Goal: Information Seeking & Learning: Find contact information

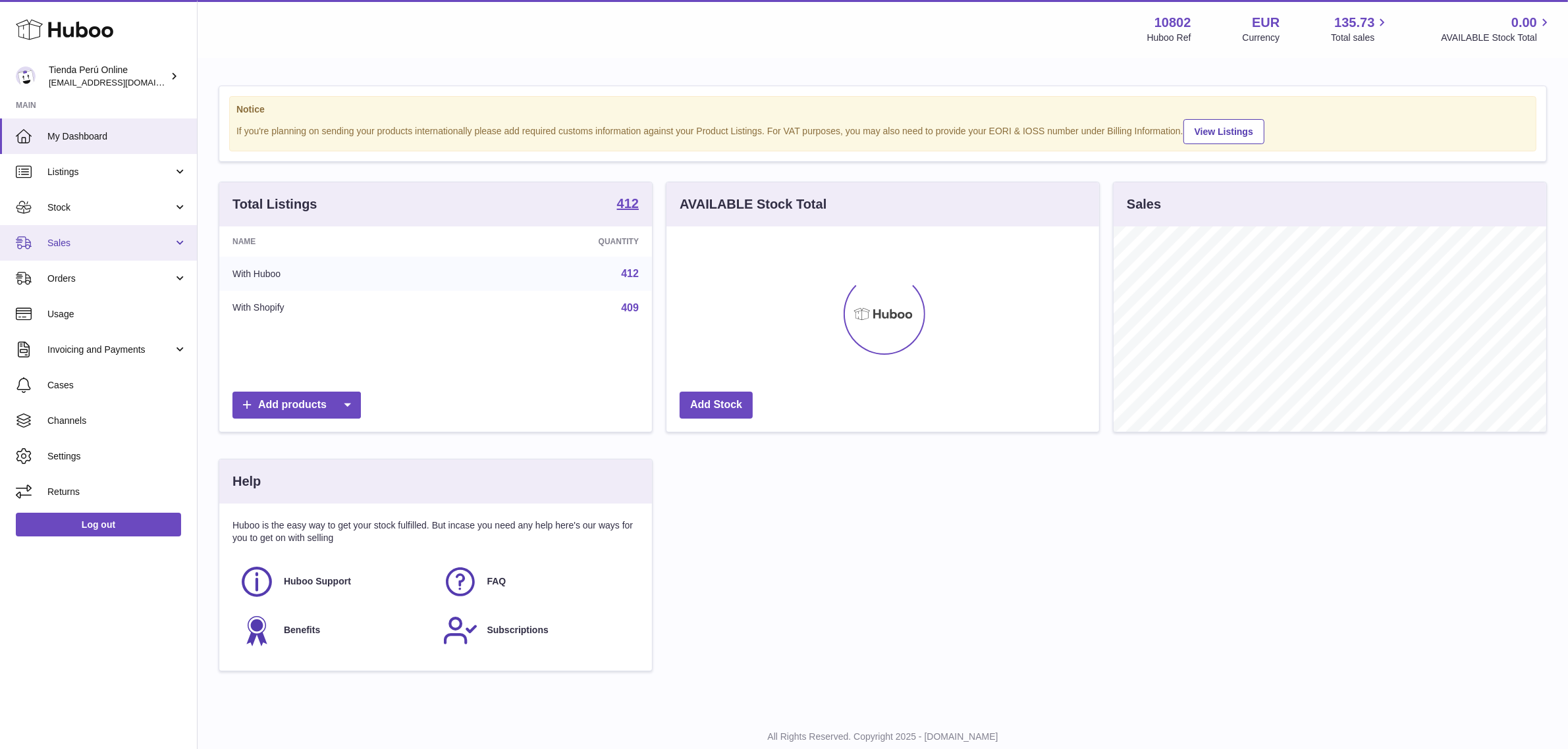
scroll to position [204, 432]
click at [122, 241] on span "Sales" at bounding box center [109, 243] width 126 height 13
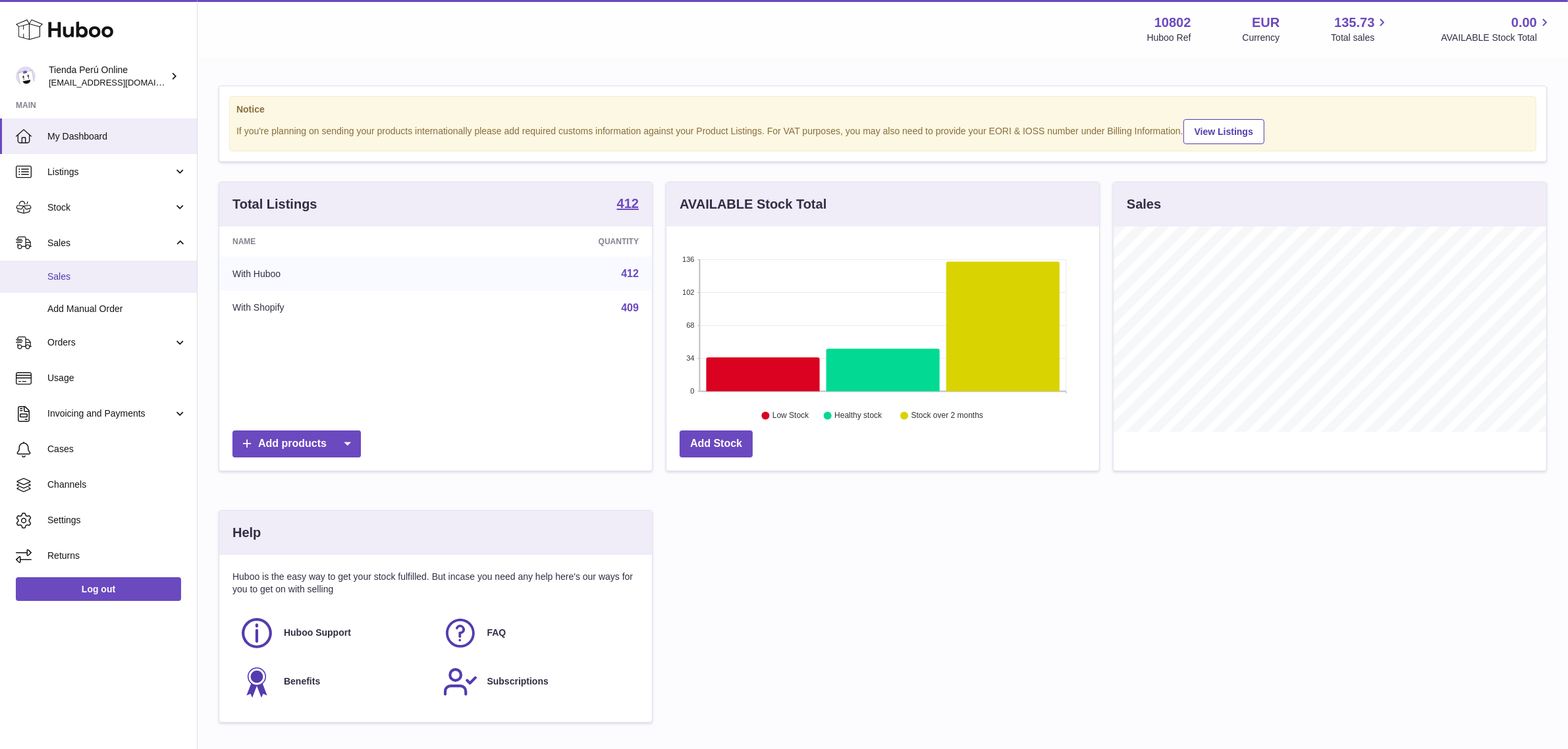
click at [110, 272] on span "Sales" at bounding box center [117, 277] width 139 height 13
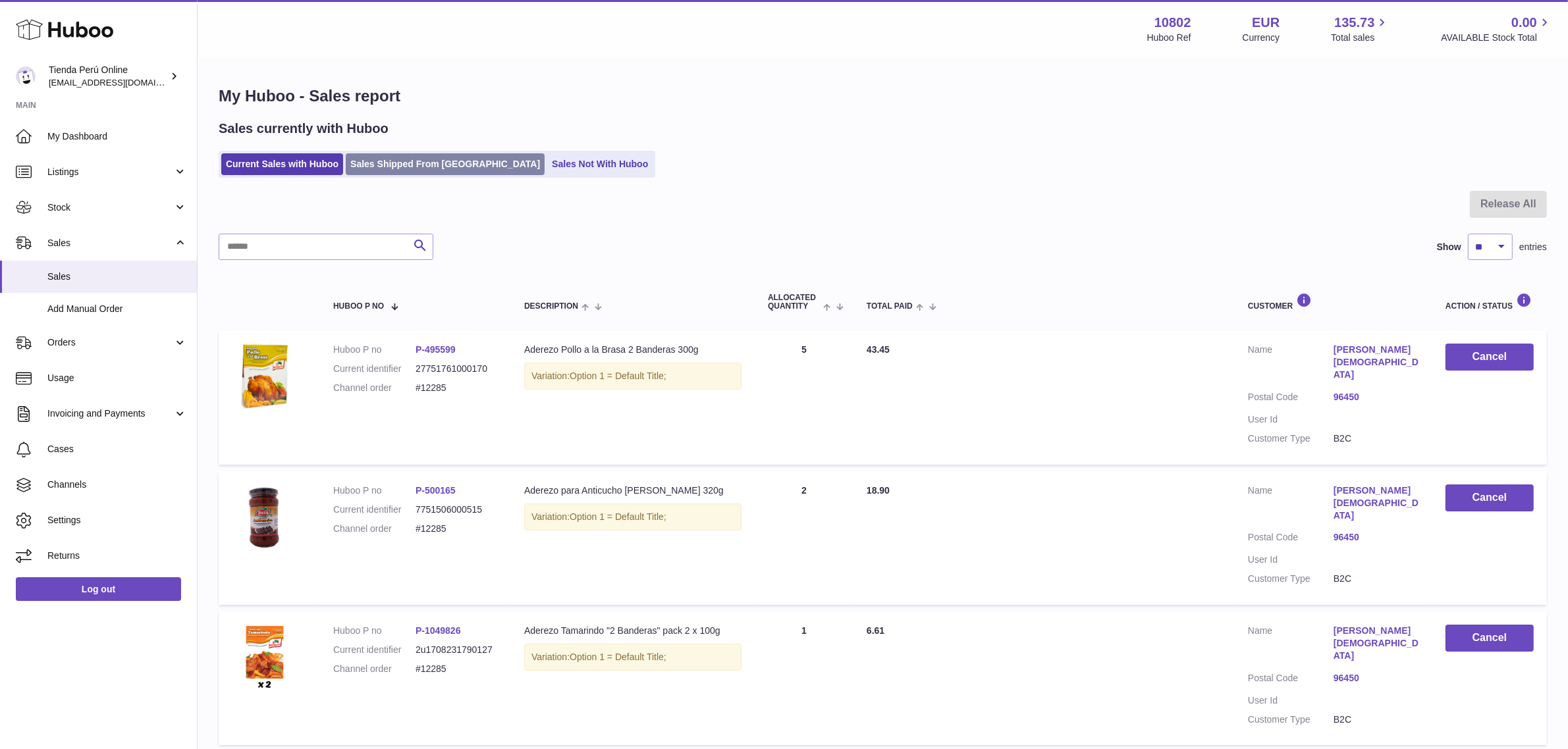
click at [404, 161] on link "Sales Shipped From [GEOGRAPHIC_DATA]" at bounding box center [445, 165] width 199 height 22
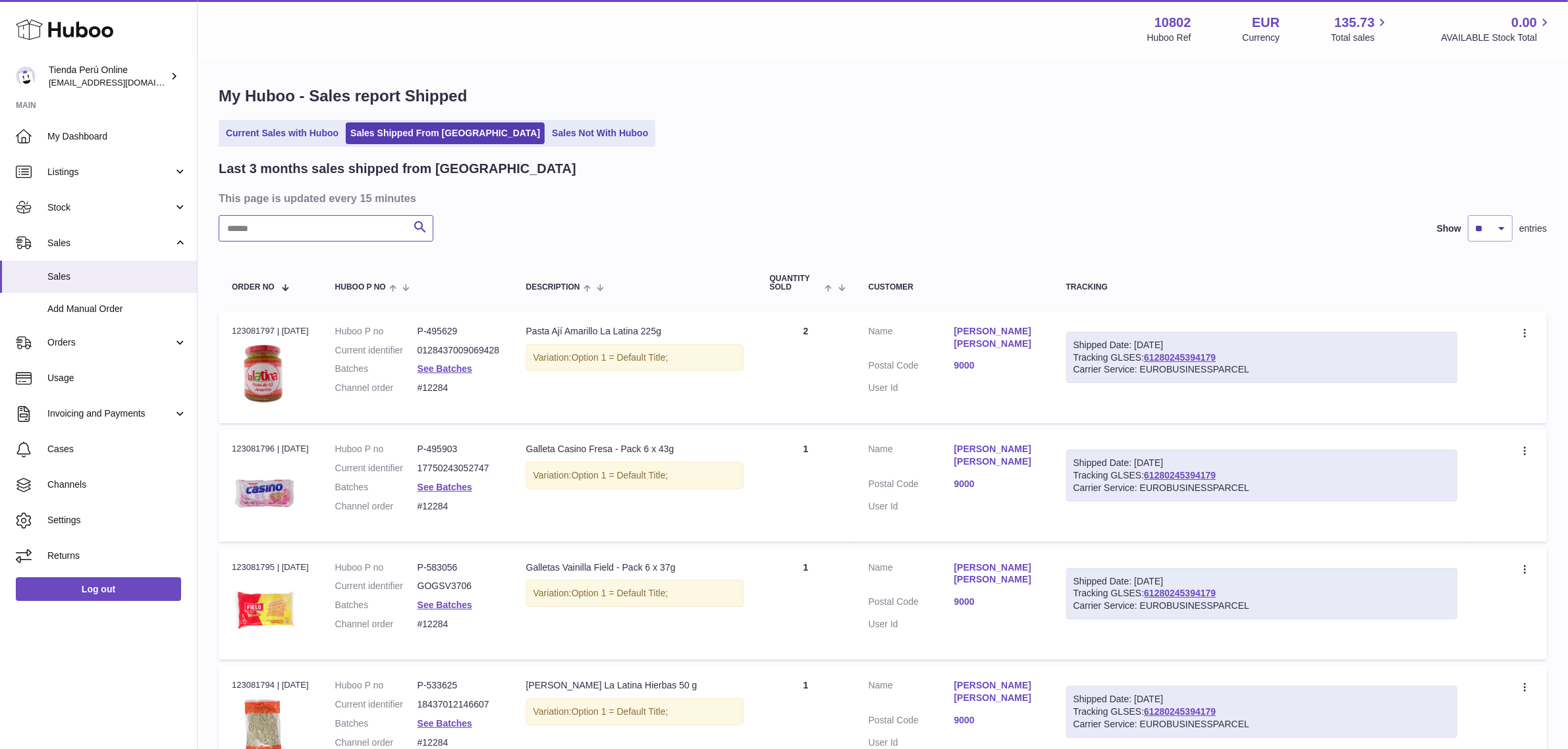
click at [346, 229] on input "text" at bounding box center [326, 228] width 214 height 26
paste input "*****"
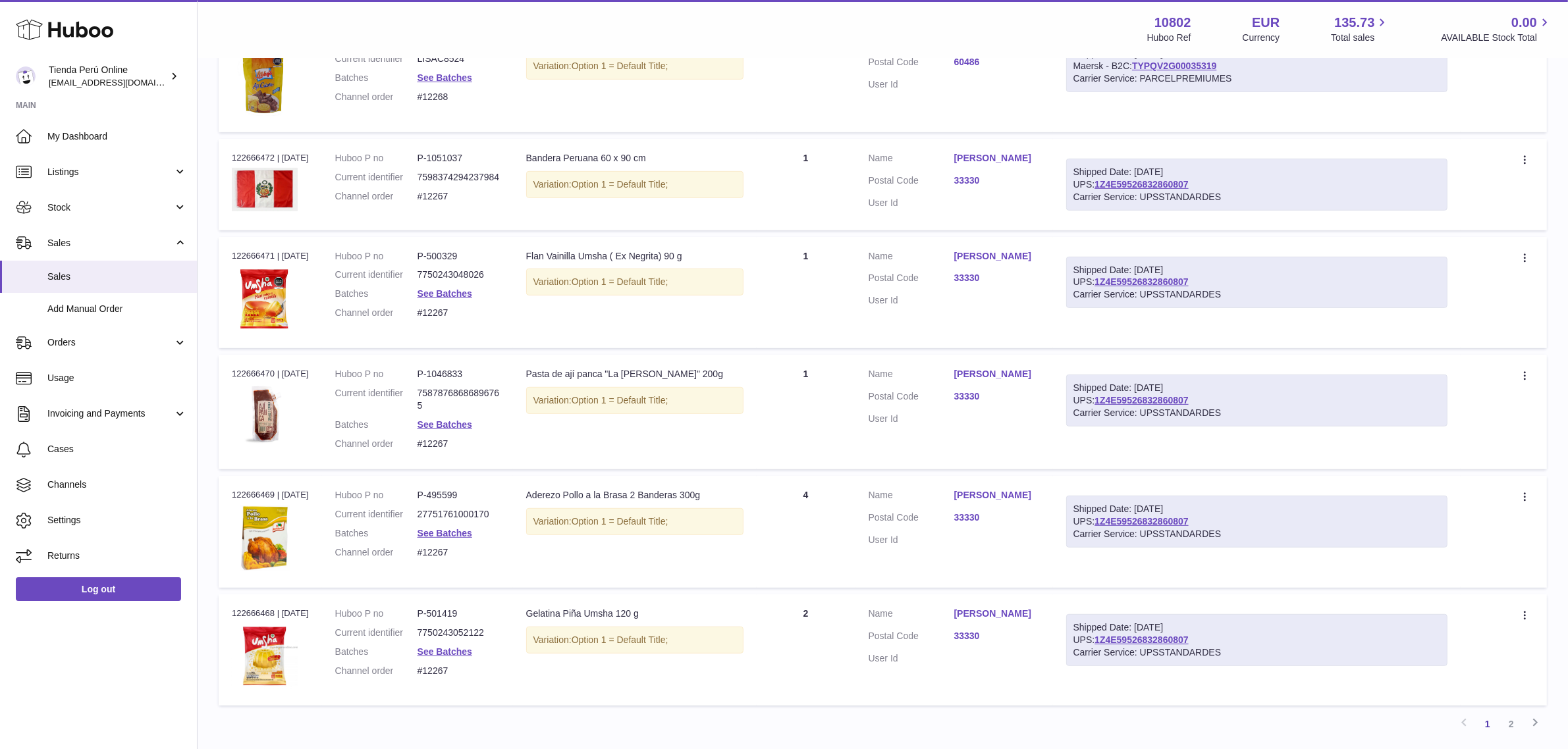
scroll to position [870, 0]
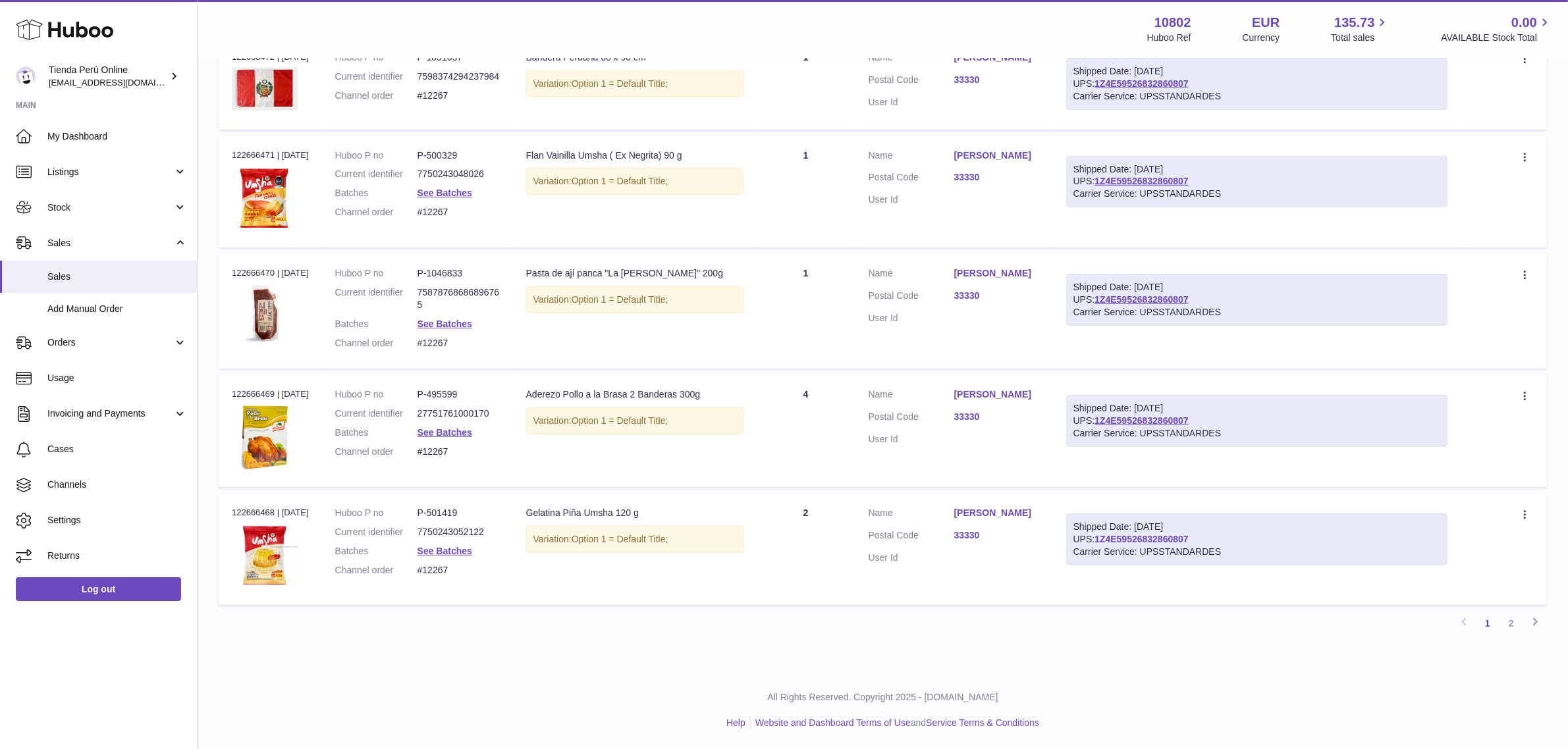
drag, startPoint x: 1211, startPoint y: 538, endPoint x: 1104, endPoint y: 541, distance: 107.0
click at [1104, 541] on div "Shipped Date: 11th Aug 2025 UPS: 1Z4E59526832860807 Carrier Service: UPSSTANDAR…" at bounding box center [1256, 540] width 381 height 52
copy link "1Z4E59526832860807"
drag, startPoint x: 1008, startPoint y: 510, endPoint x: 1026, endPoint y: 510, distance: 18.0
click at [1026, 510] on dl "Customer Name Luis Ortiz Postal Code 33330 User Id" at bounding box center [954, 538] width 171 height 64
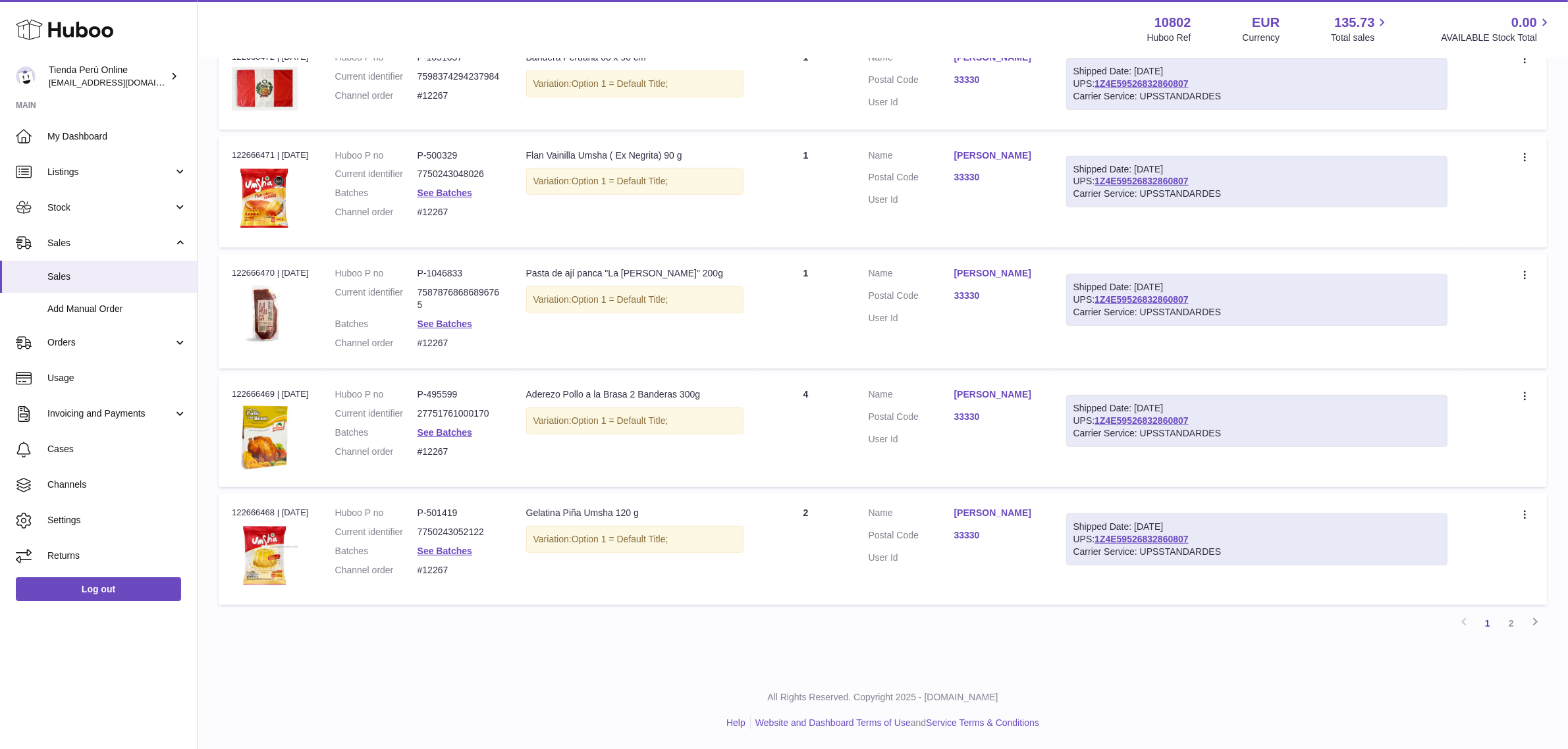
copy dl "Luis Ortiz"
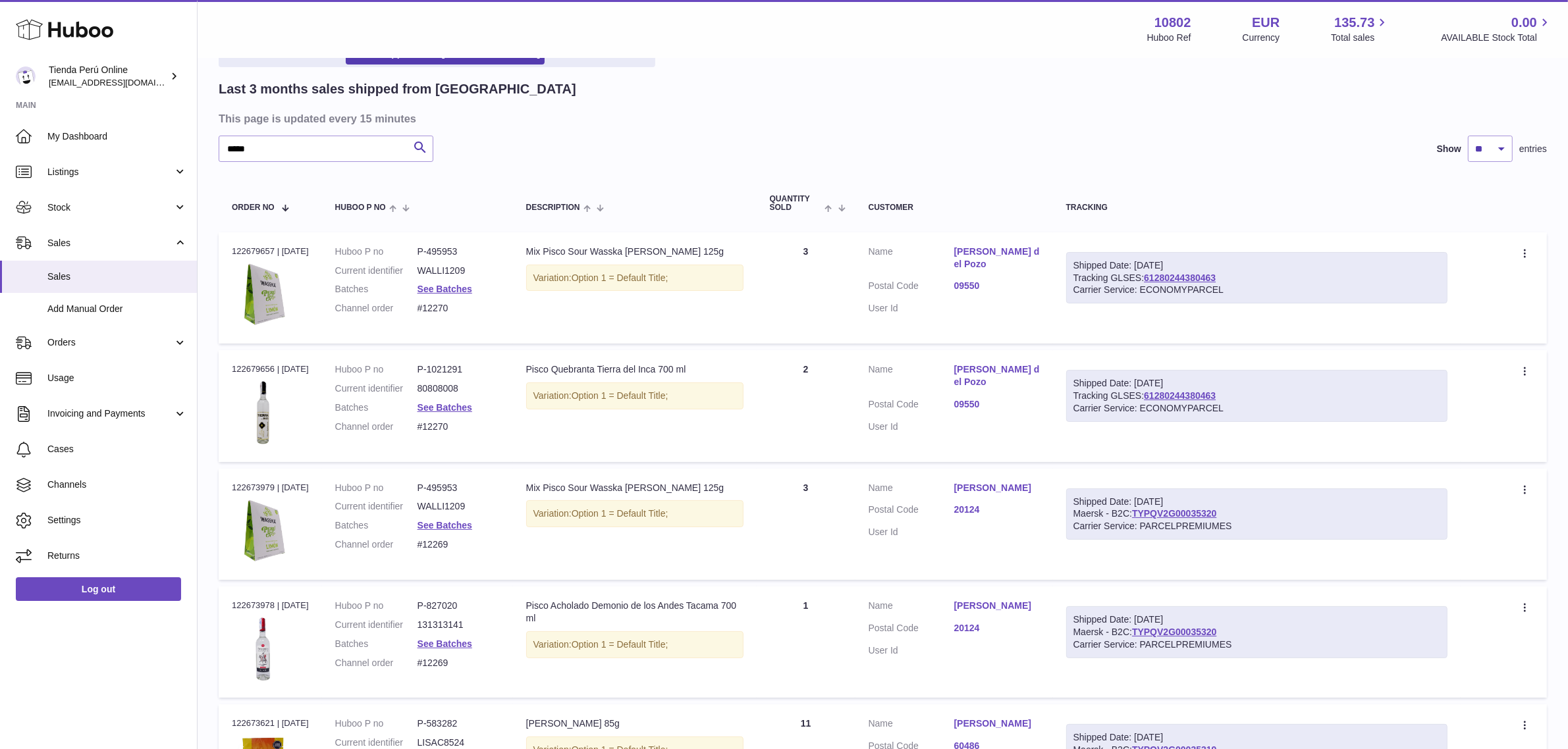
scroll to position [0, 0]
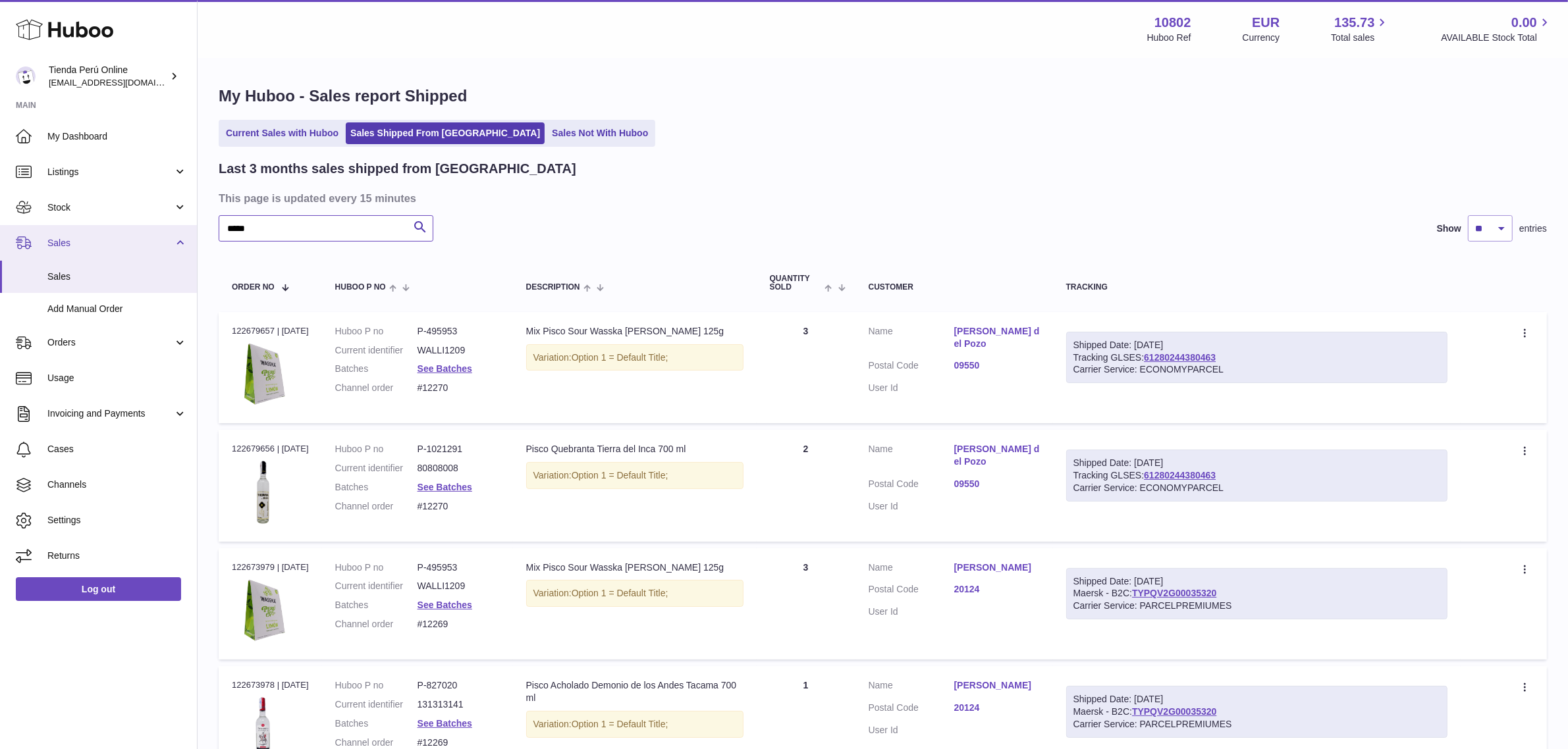
drag, startPoint x: 207, startPoint y: 229, endPoint x: 192, endPoint y: 225, distance: 15.5
paste input "*****"
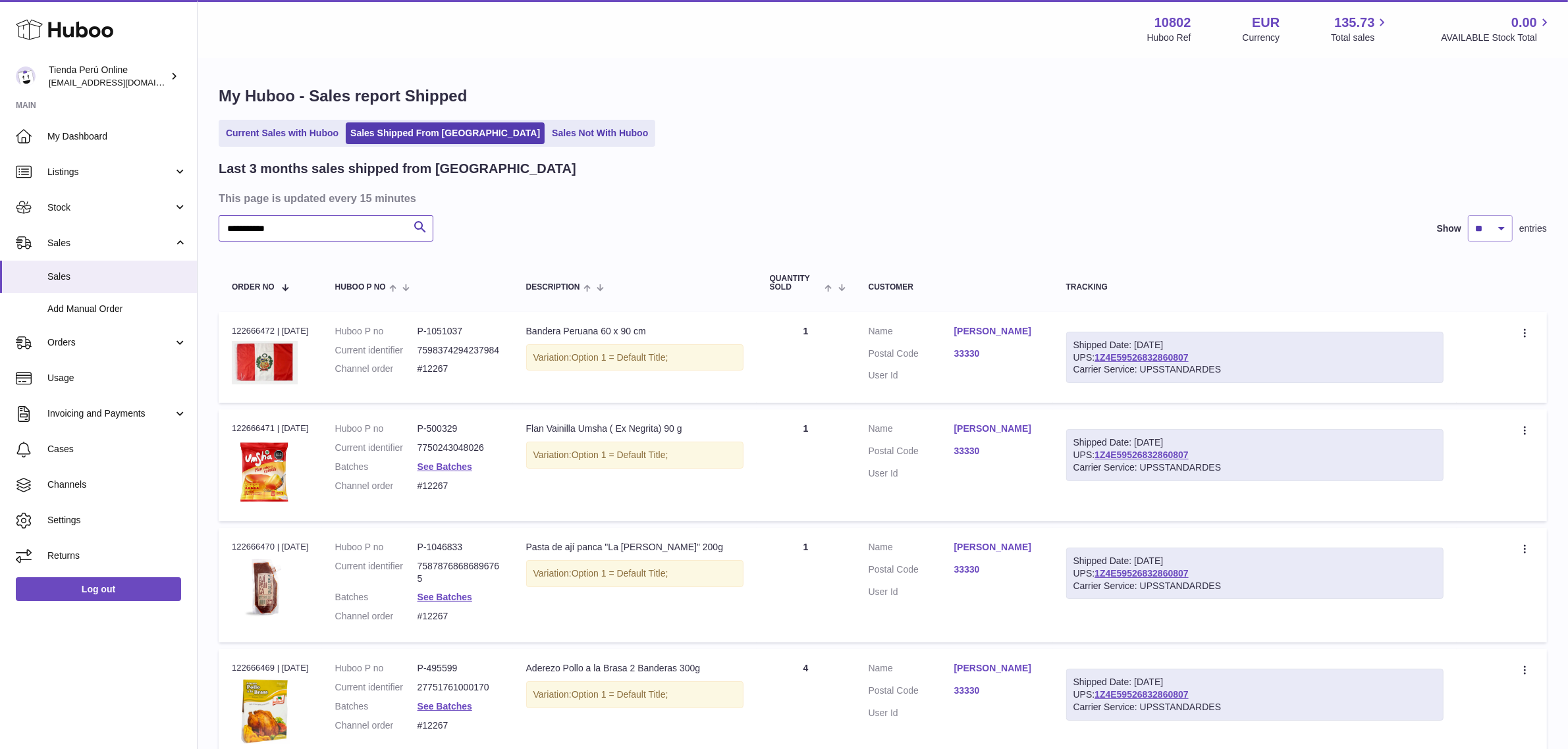
type input "**********"
drag, startPoint x: 1214, startPoint y: 356, endPoint x: 1104, endPoint y: 355, distance: 110.0
click at [1104, 355] on div "Shipped Date: 11th Aug 2025 UPS: 1Z4E59526832860807 Carrier Service: UPSSTANDAR…" at bounding box center [1254, 358] width 377 height 52
copy link "1Z4E59526832860807"
click at [982, 455] on link "33330" at bounding box center [997, 451] width 86 height 13
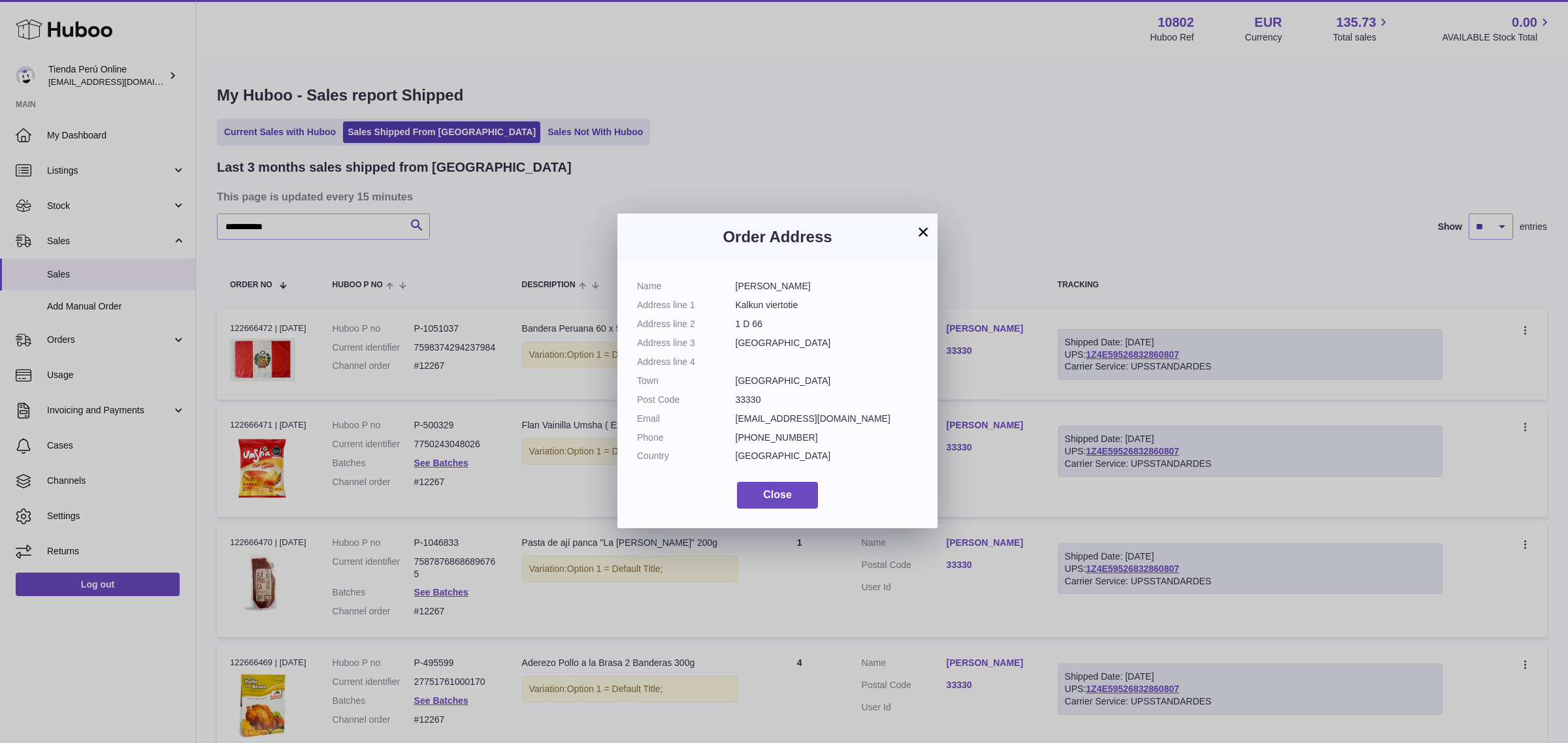
click at [733, 306] on dt "Address line 1" at bounding box center [687, 305] width 99 height 13
drag, startPoint x: 736, startPoint y: 305, endPoint x: 763, endPoint y: 305, distance: 27.0
click at [763, 305] on dd "Kalkun viertotie" at bounding box center [828, 305] width 183 height 13
click at [700, 309] on dt "Address line 1" at bounding box center [687, 305] width 99 height 13
drag, startPoint x: 637, startPoint y: 308, endPoint x: 820, endPoint y: 318, distance: 183.3
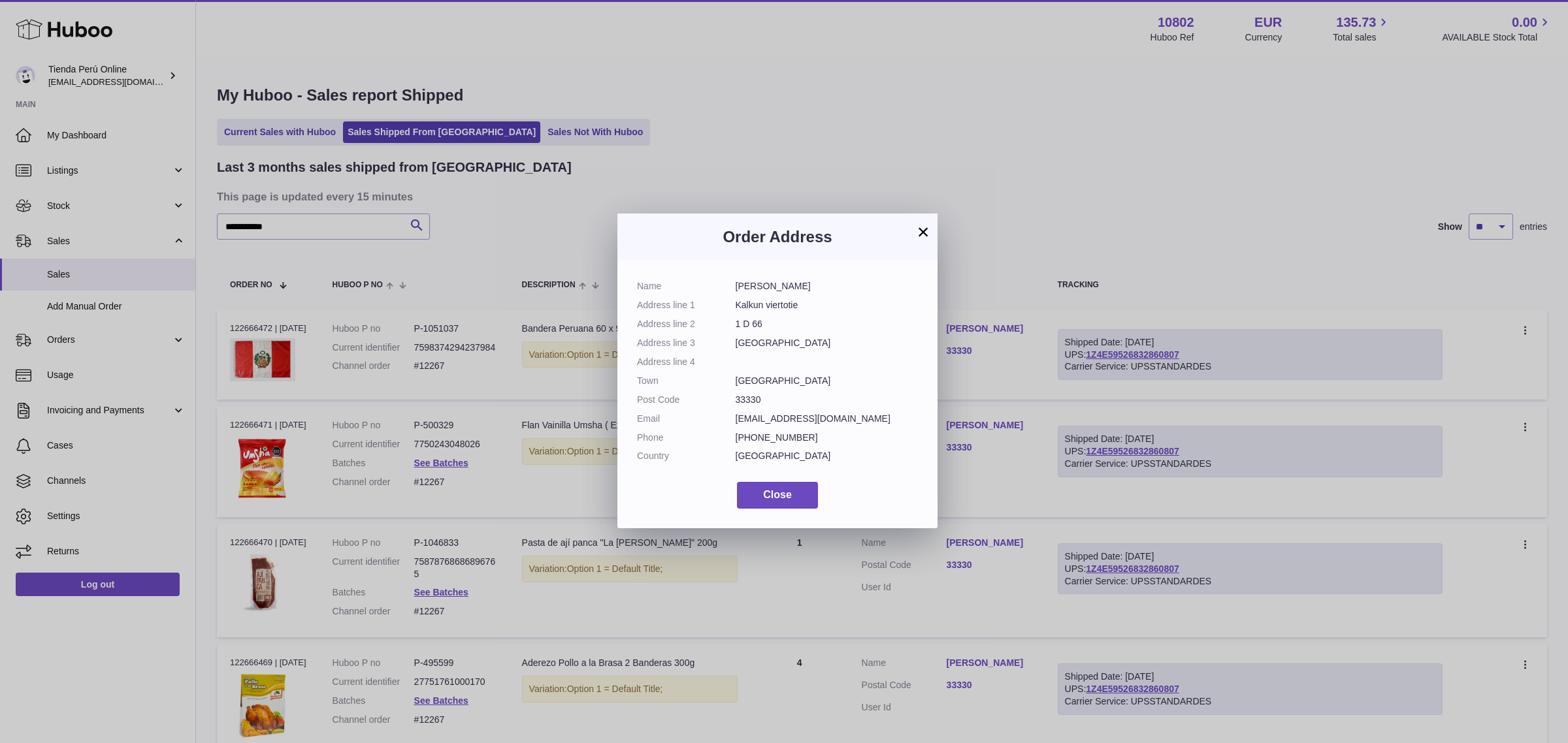
click at [820, 321] on dl "Name Luis Ortiz Address line 1 Kalkun viertotie Address line 2 1 D 66 Address l…" at bounding box center [777, 374] width 281 height 188
click at [820, 318] on dd "1 D 66" at bounding box center [828, 324] width 183 height 13
drag, startPoint x: 733, startPoint y: 302, endPoint x: 814, endPoint y: 306, distance: 81.1
click at [814, 306] on dl "Name Luis Ortiz Address line 1 Kalkun viertotie Address line 2 1 D 66 Address l…" at bounding box center [777, 374] width 281 height 188
copy dl "Kalkun viertotie"
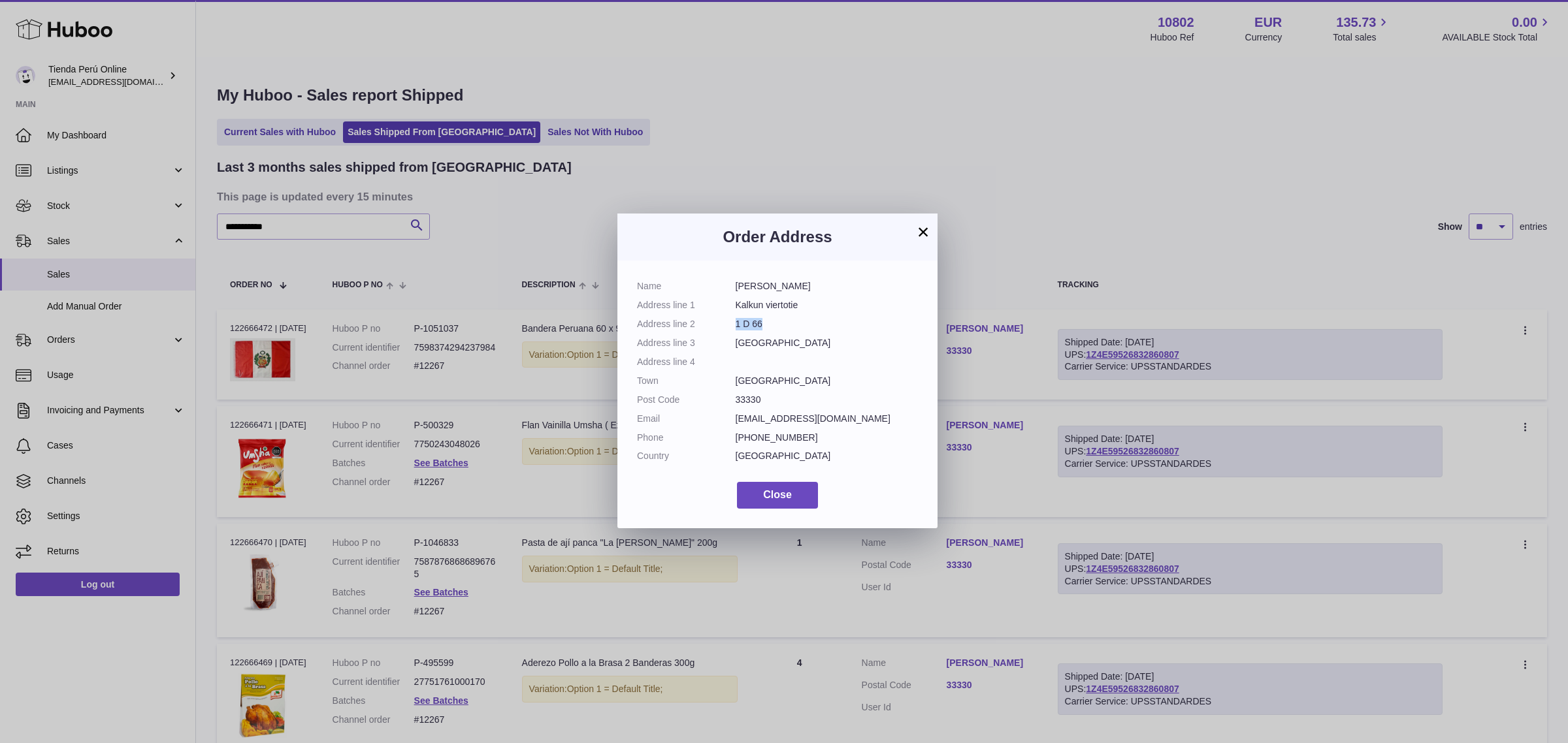
drag, startPoint x: 753, startPoint y: 324, endPoint x: 736, endPoint y: 324, distance: 17.0
click at [736, 324] on dd "1 D 66" at bounding box center [828, 324] width 183 height 13
copy dd "1 D 66"
drag, startPoint x: 736, startPoint y: 343, endPoint x: 779, endPoint y: 344, distance: 43.0
click at [779, 344] on dd "[GEOGRAPHIC_DATA]" at bounding box center [828, 344] width 183 height 13
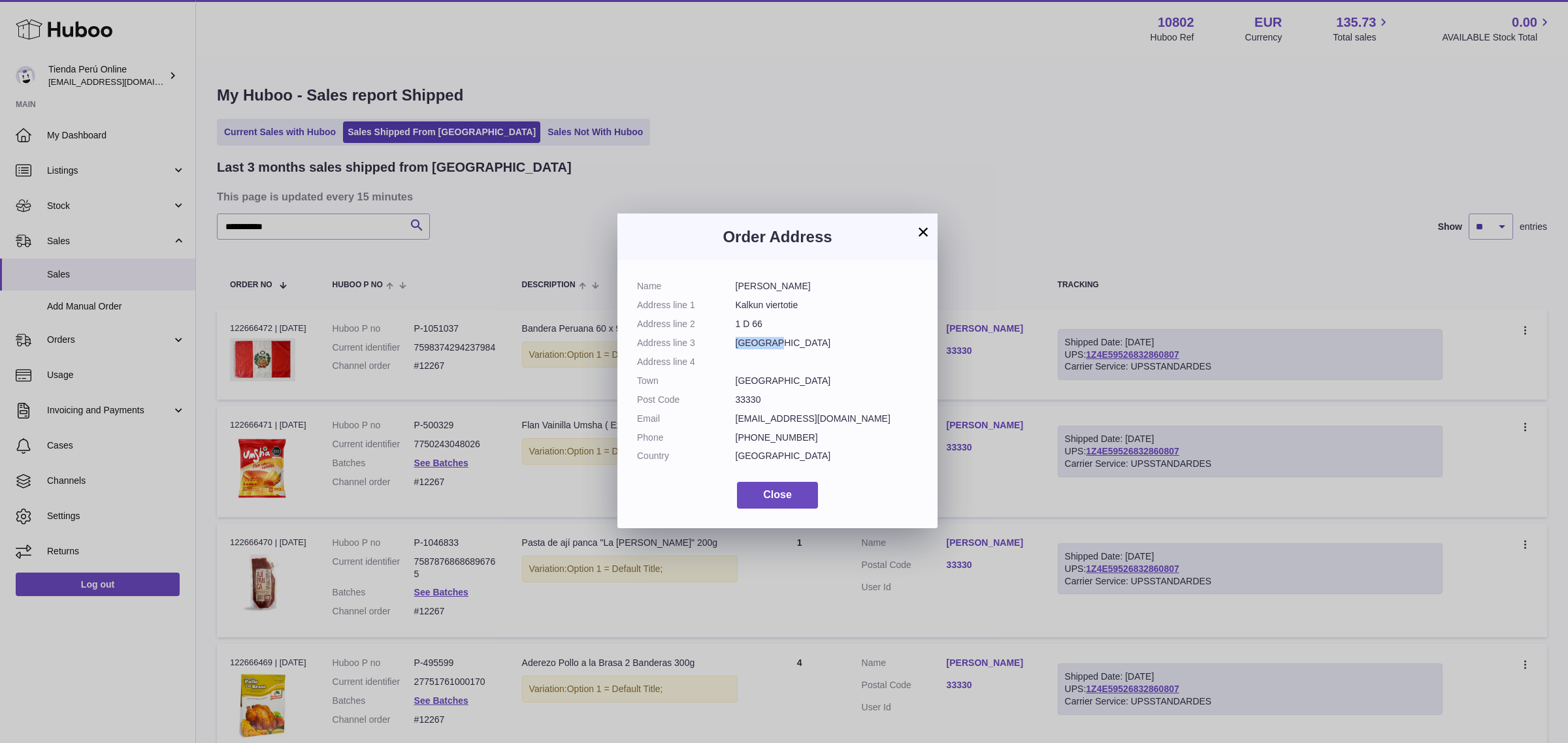
copy dd "[GEOGRAPHIC_DATA]"
click at [742, 398] on dd "33330" at bounding box center [828, 400] width 183 height 13
click at [742, 397] on dd "33330" at bounding box center [828, 400] width 183 height 13
copy dd "33330"
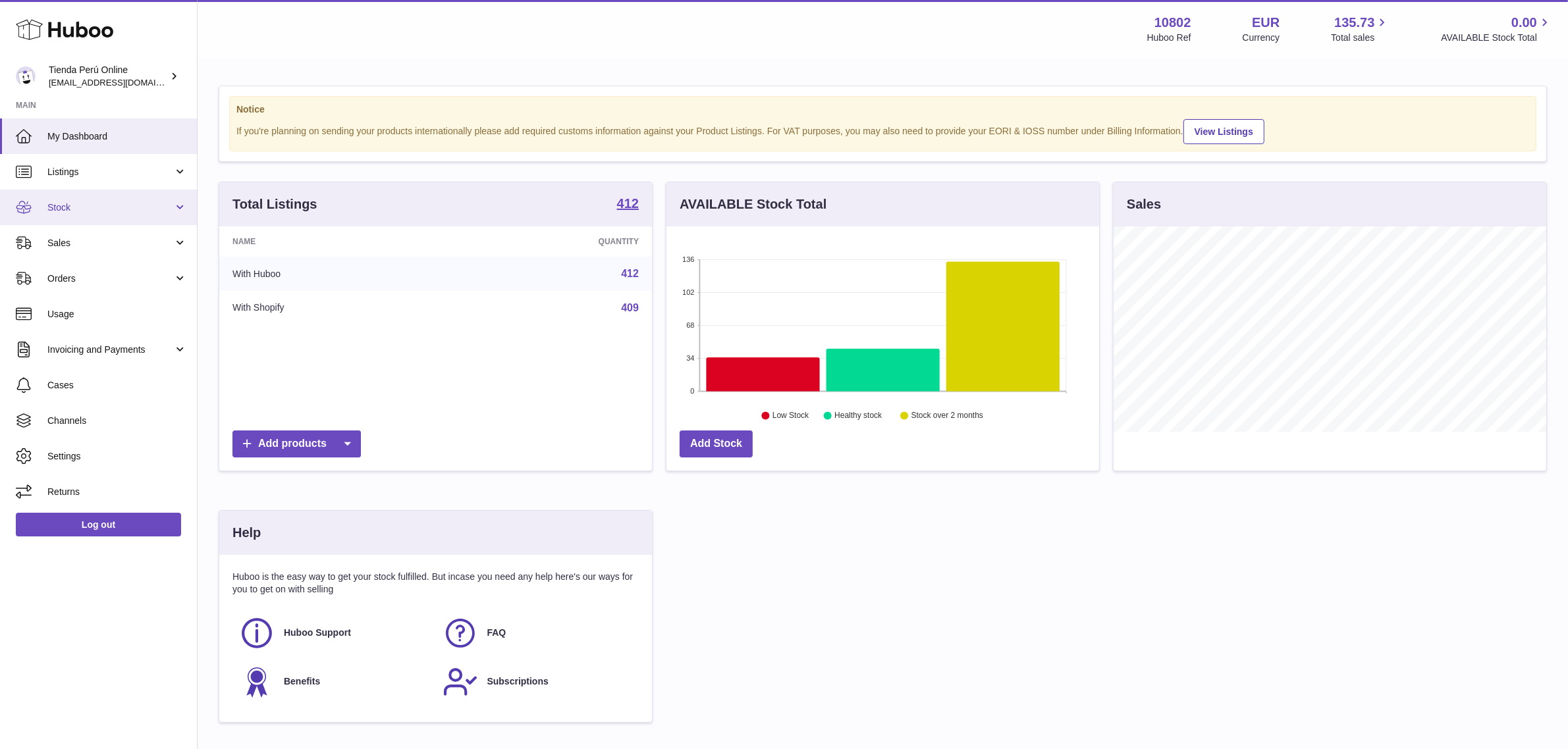
scroll to position [204, 432]
click at [132, 228] on link "Sales" at bounding box center [99, 242] width 197 height 35
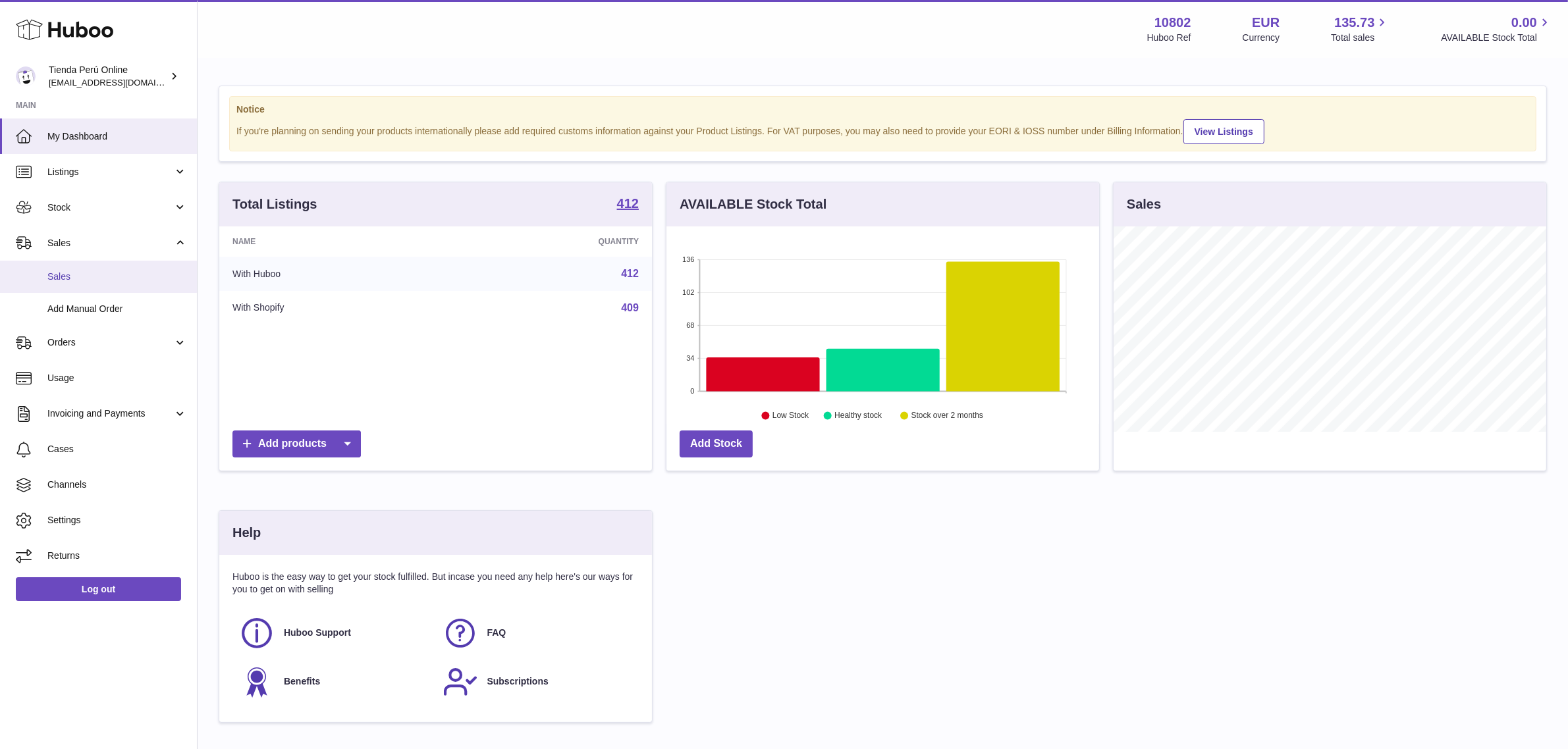
click at [105, 271] on span "Sales" at bounding box center [117, 277] width 139 height 13
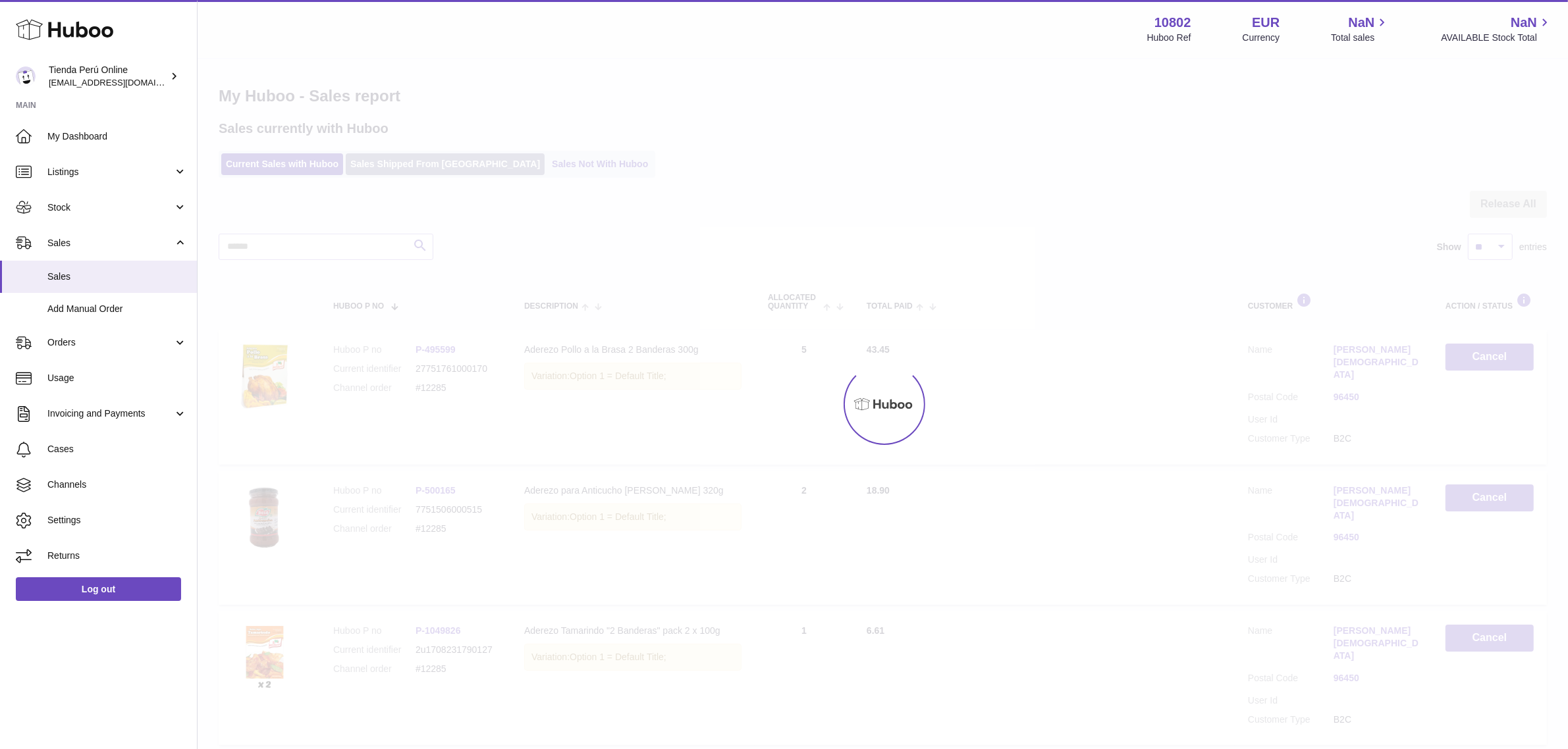
drag, startPoint x: 430, startPoint y: 178, endPoint x: 429, endPoint y: 168, distance: 10.0
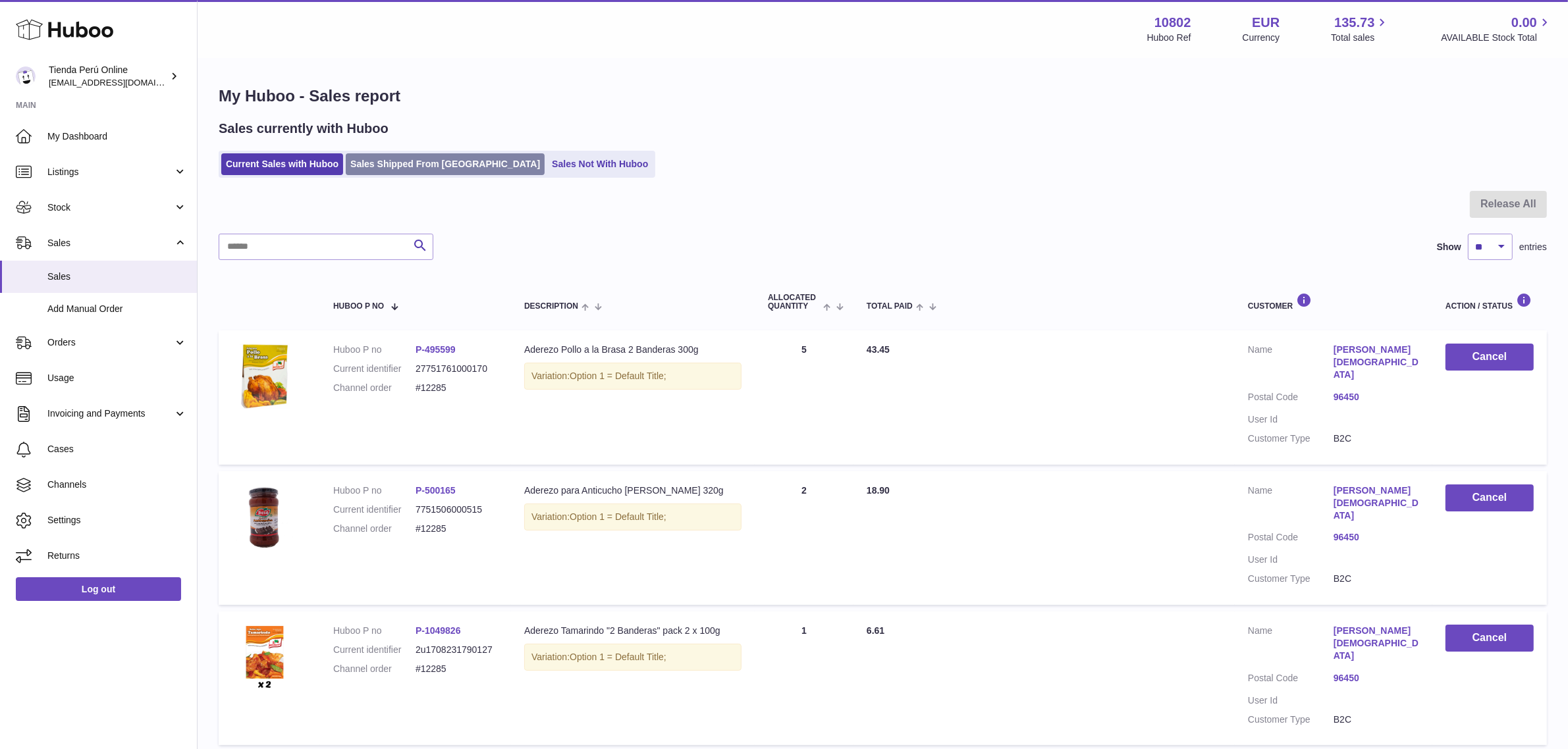
click at [429, 168] on link "Sales Shipped From [GEOGRAPHIC_DATA]" at bounding box center [445, 165] width 199 height 22
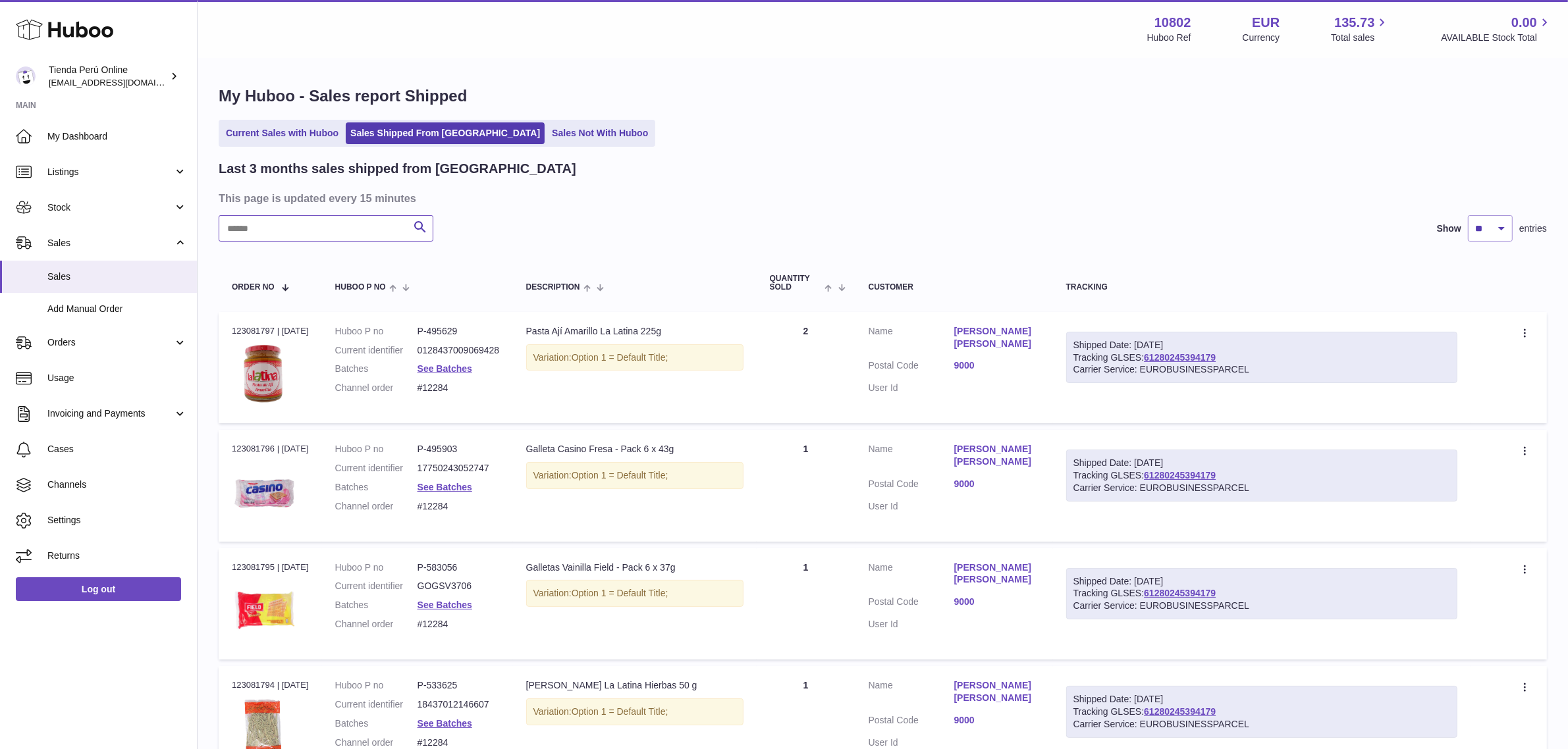
click at [288, 235] on input "text" at bounding box center [326, 228] width 214 height 26
paste input "**********"
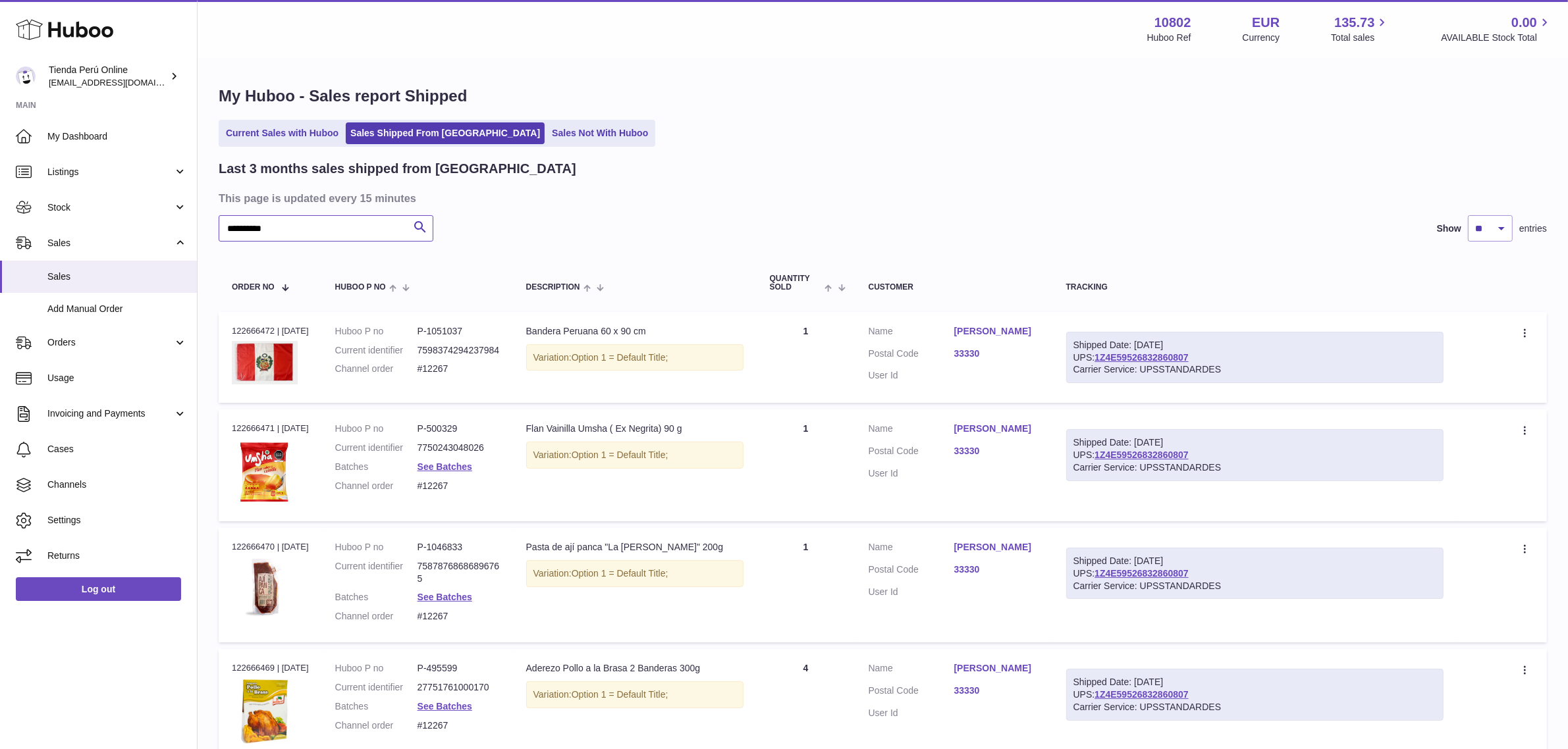
type input "**********"
click at [966, 349] on link "33330" at bounding box center [997, 354] width 86 height 13
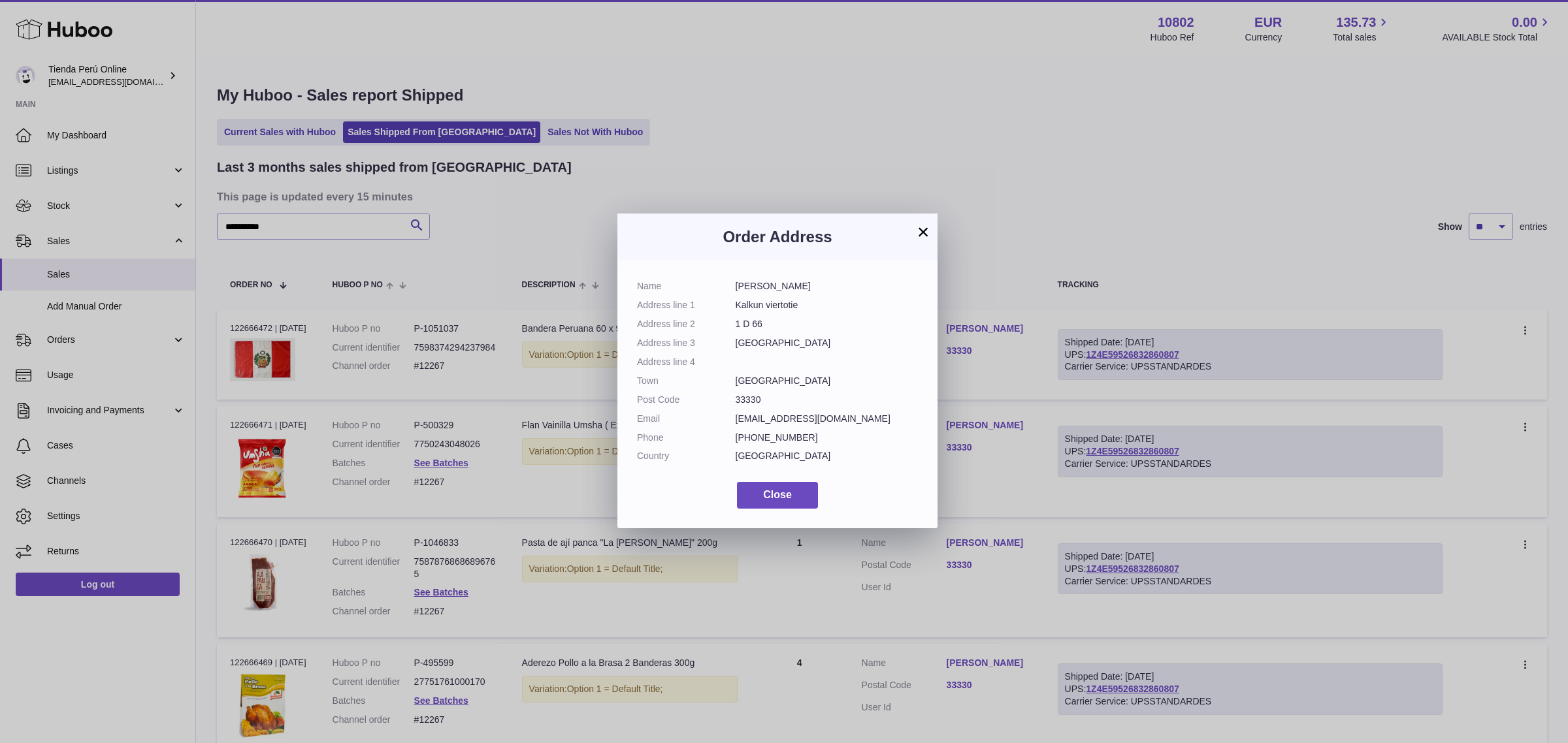
click at [750, 380] on dd "[GEOGRAPHIC_DATA]" at bounding box center [828, 381] width 183 height 13
copy dd "[GEOGRAPHIC_DATA]"
drag, startPoint x: 735, startPoint y: 283, endPoint x: 828, endPoint y: 283, distance: 93.0
click at [828, 283] on dd "[PERSON_NAME]" at bounding box center [828, 286] width 183 height 13
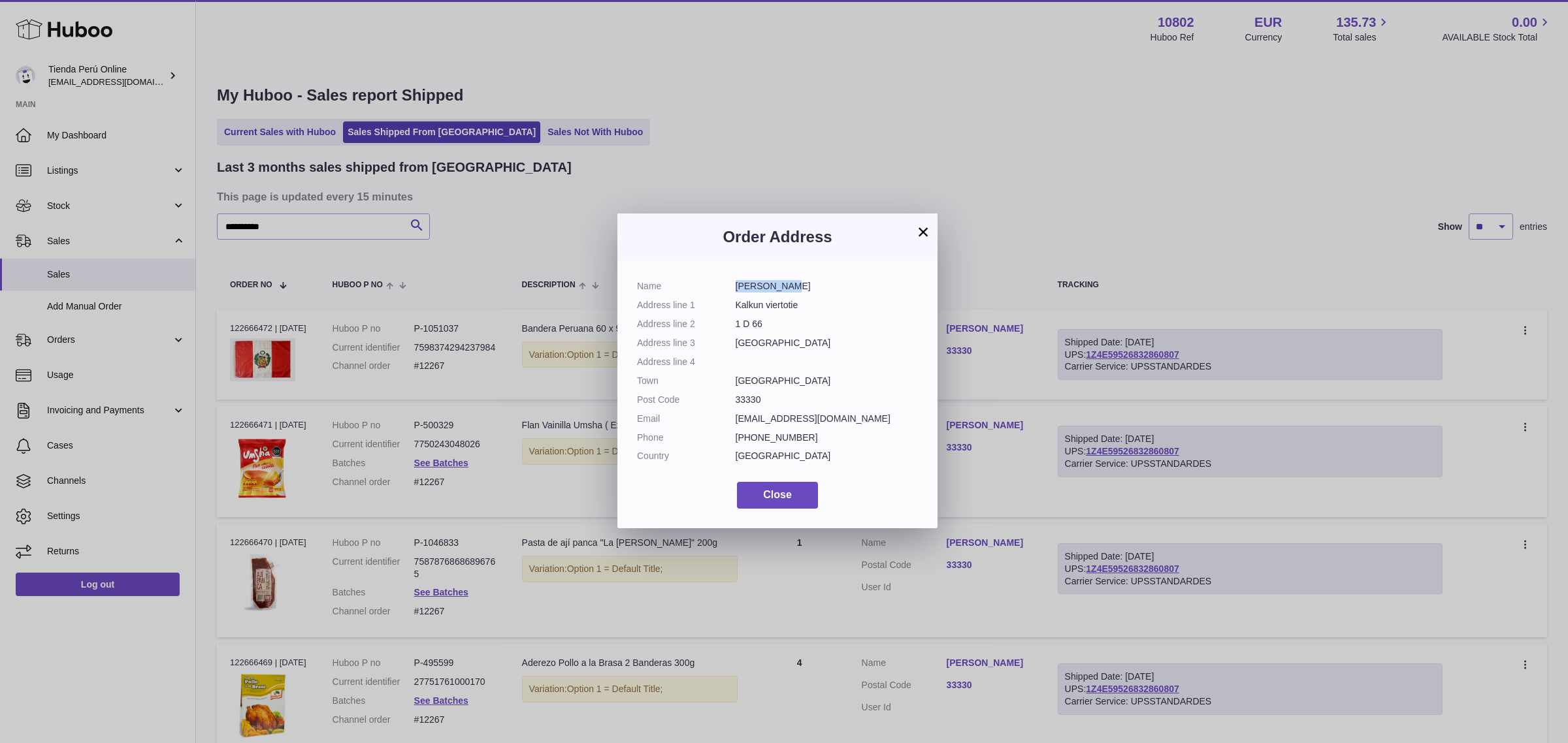
copy dd "[PERSON_NAME]"
click at [741, 419] on dd "[EMAIL_ADDRESS][DOMAIN_NAME]" at bounding box center [828, 419] width 183 height 13
click at [737, 419] on dd "[EMAIL_ADDRESS][DOMAIN_NAME]" at bounding box center [828, 419] width 183 height 13
click at [736, 432] on dd "[PHONE_NUMBER]" at bounding box center [828, 438] width 183 height 13
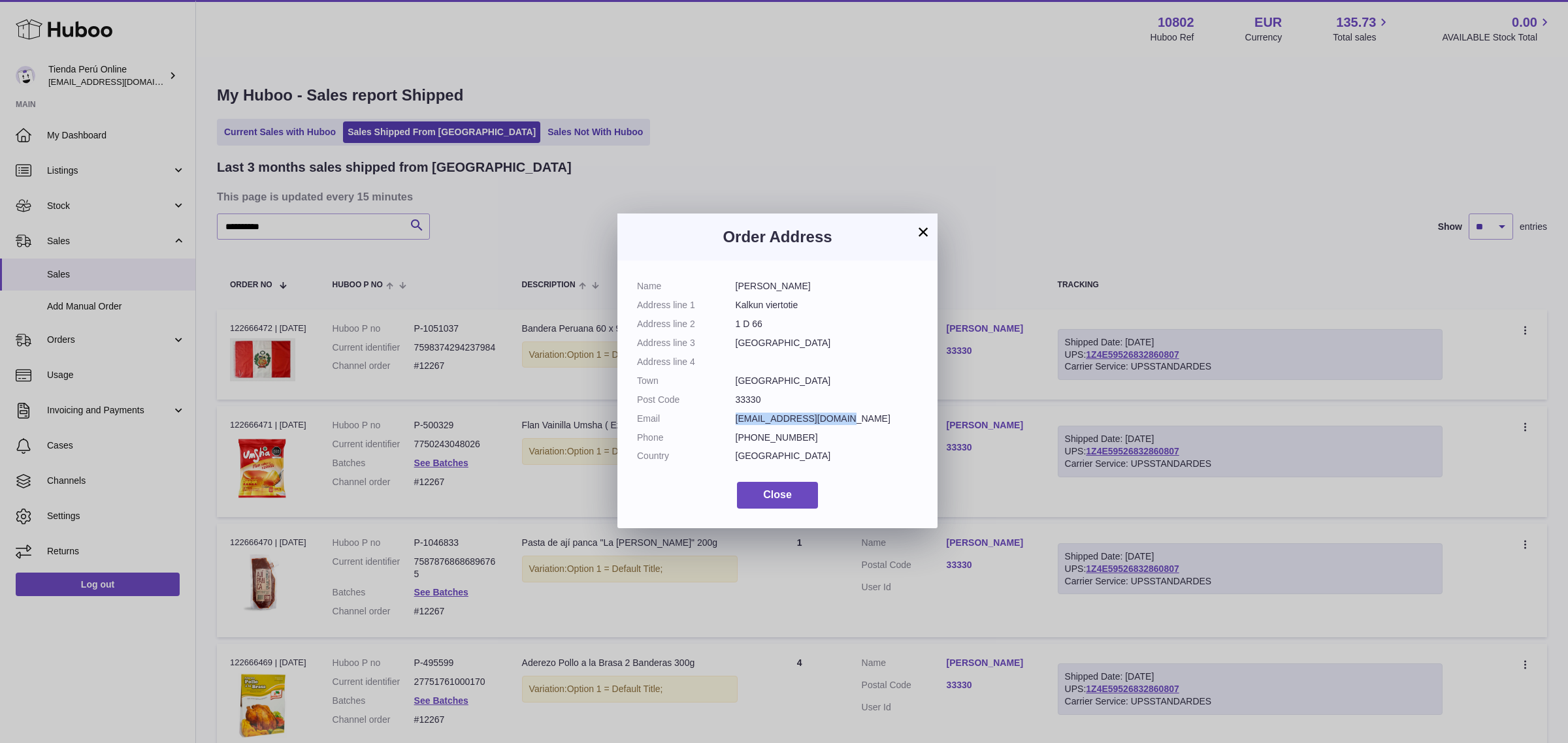
drag, startPoint x: 736, startPoint y: 415, endPoint x: 882, endPoint y: 415, distance: 146.0
click at [882, 415] on dd "[EMAIL_ADDRESS][DOMAIN_NAME]" at bounding box center [828, 419] width 183 height 13
copy dd "[EMAIL_ADDRESS][DOMAIN_NAME]"
drag, startPoint x: 736, startPoint y: 439, endPoint x: 840, endPoint y: 440, distance: 104.0
click at [840, 440] on dd "[PHONE_NUMBER]" at bounding box center [828, 438] width 183 height 13
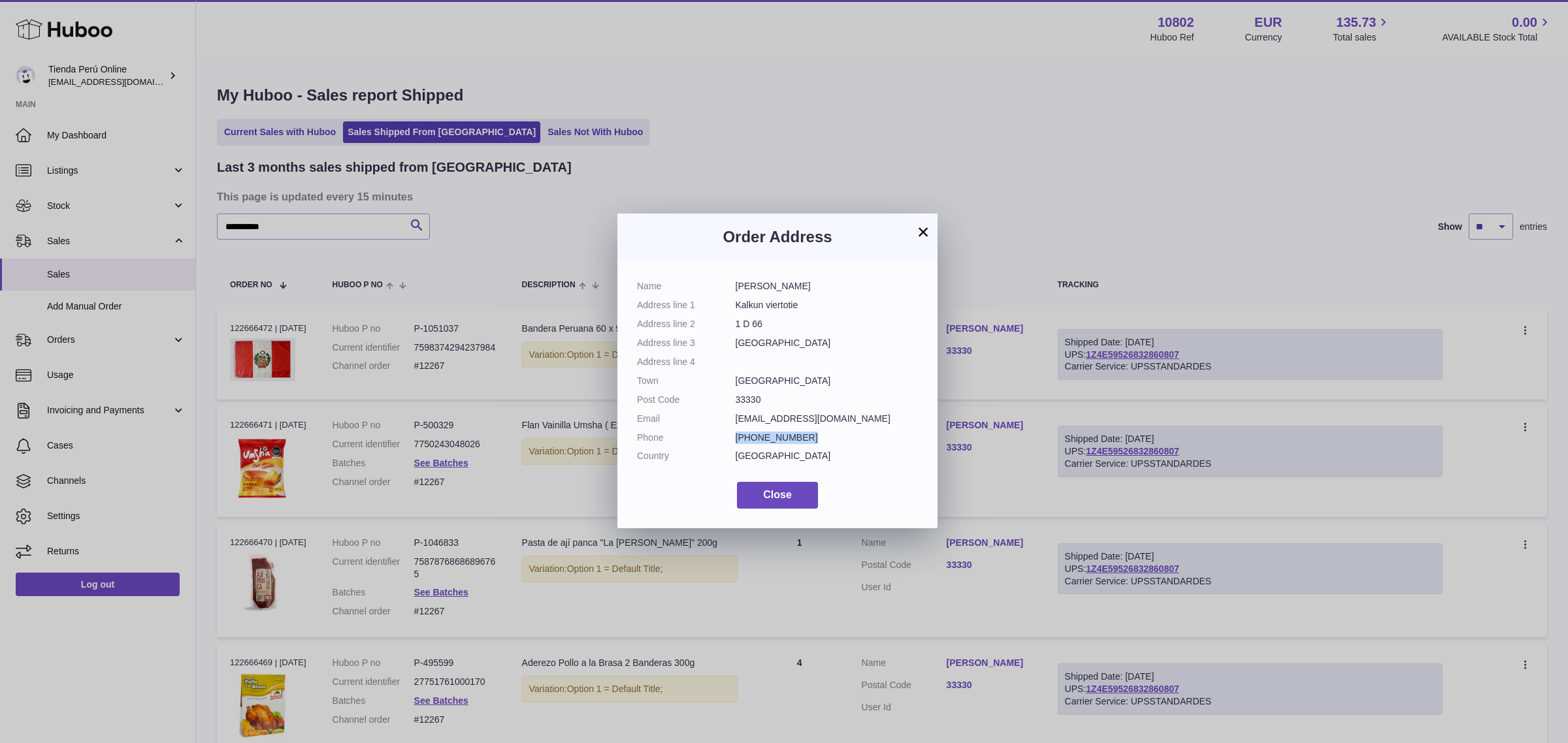
copy dd "[PHONE_NUMBER]"
